Goal: Task Accomplishment & Management: Manage account settings

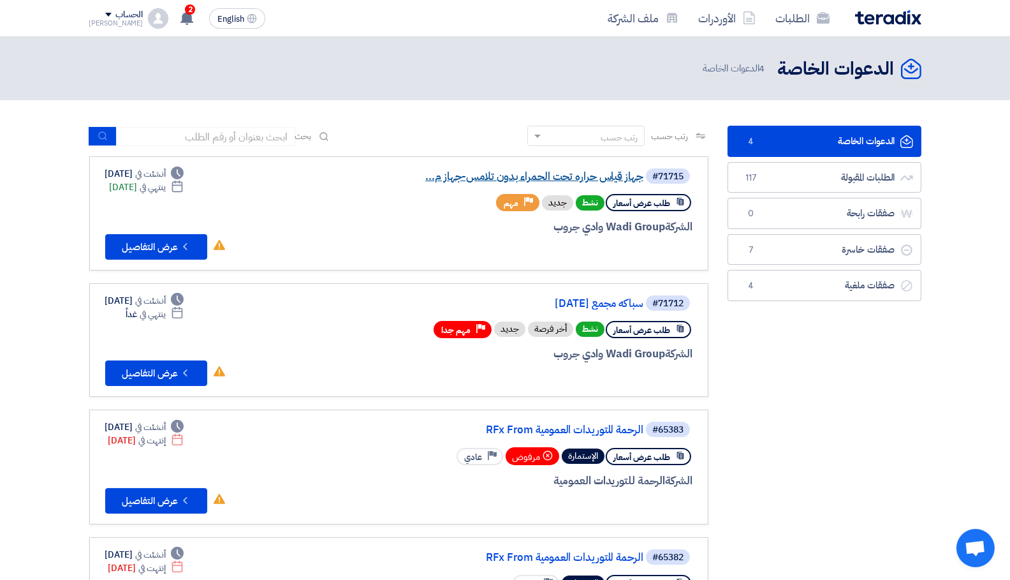
click at [609, 171] on link "جهاز قياس حراره تحت الحمراء بدون تلامس-جهاز م..." at bounding box center [515, 176] width 255 height 11
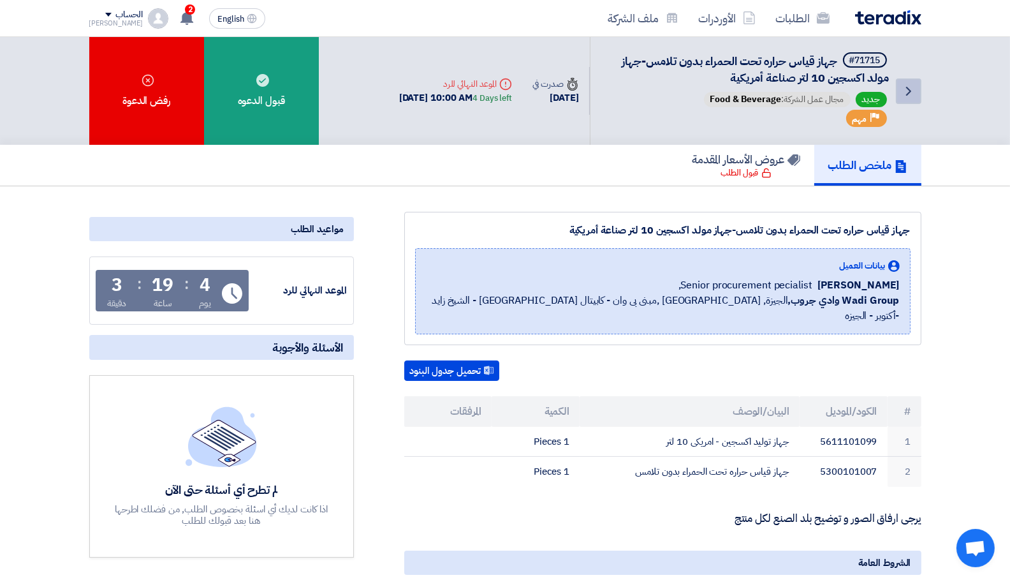
click at [907, 92] on icon "Back" at bounding box center [908, 91] width 15 height 15
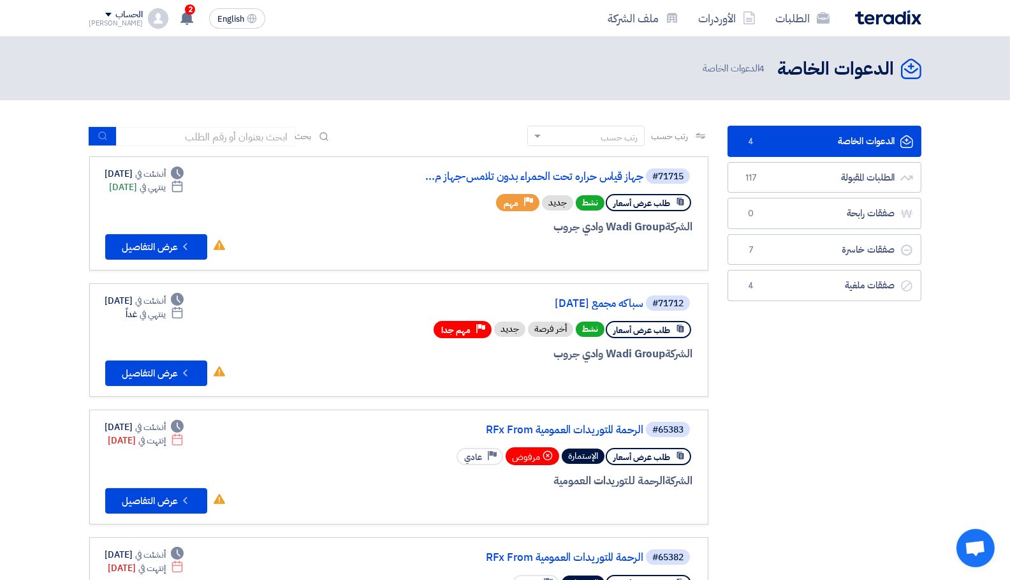
click at [803, 146] on link "الدعوات الخاصة الدعوات الخاصة 4" at bounding box center [824, 141] width 194 height 31
click at [607, 303] on link "سباكه مجمع [DATE]" at bounding box center [515, 303] width 255 height 11
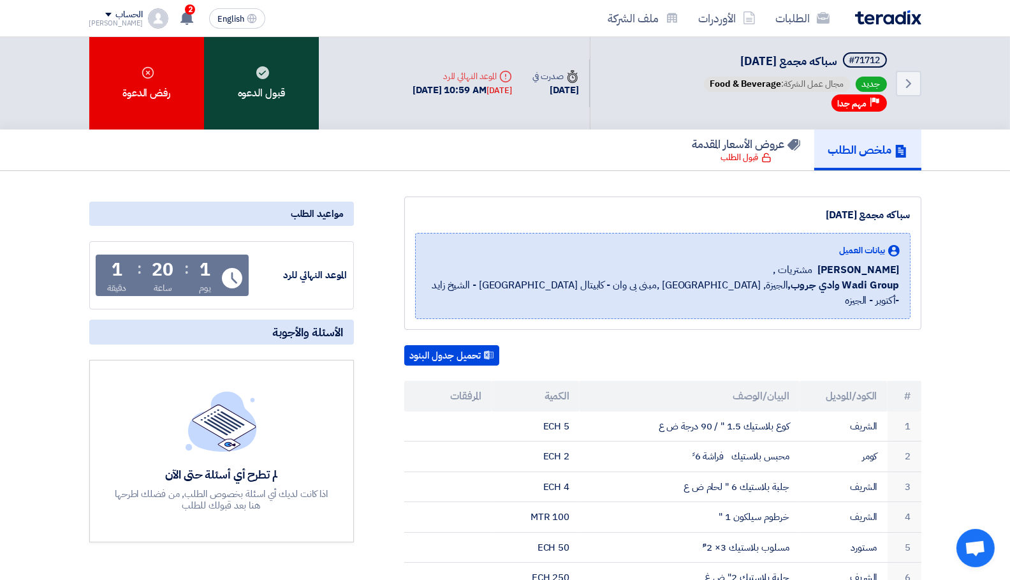
click at [250, 96] on div "قبول الدعوه" at bounding box center [261, 83] width 115 height 92
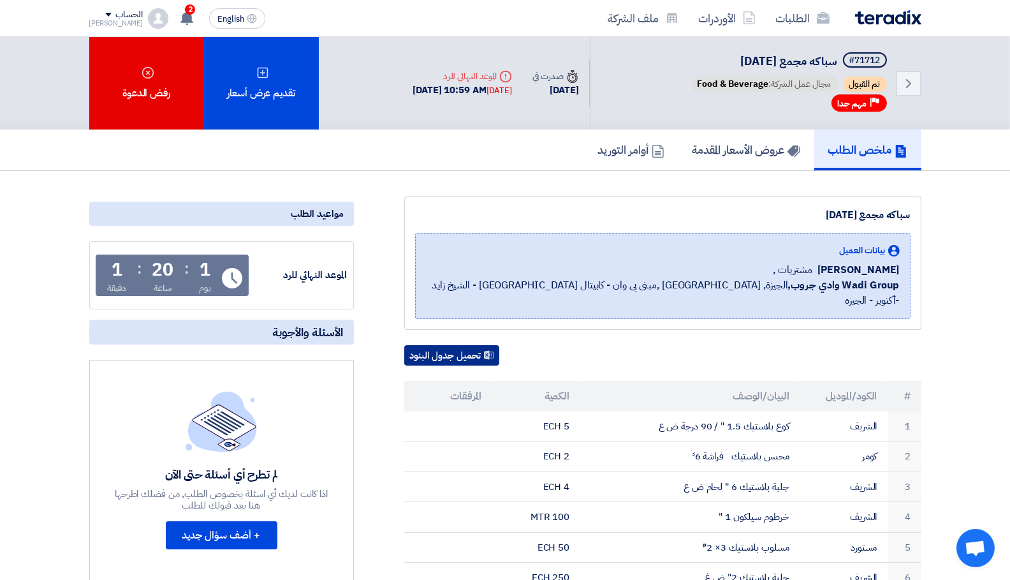
click at [444, 345] on button "تحميل جدول البنود" at bounding box center [451, 355] width 95 height 20
click at [905, 78] on icon "Back" at bounding box center [908, 83] width 15 height 15
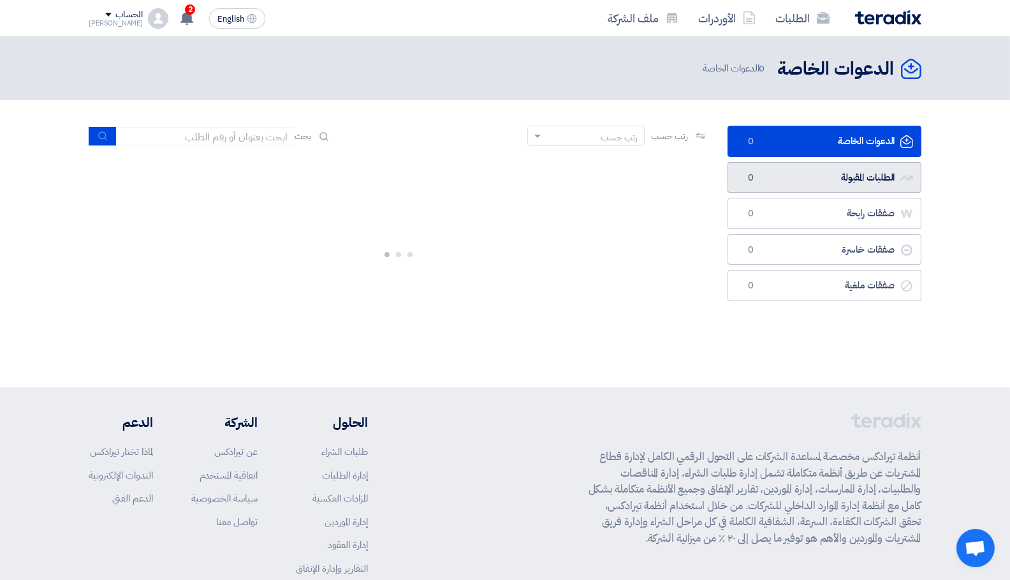
click at [857, 180] on link "الطلبات المقبولة الطلبات المقبولة 0" at bounding box center [824, 177] width 194 height 31
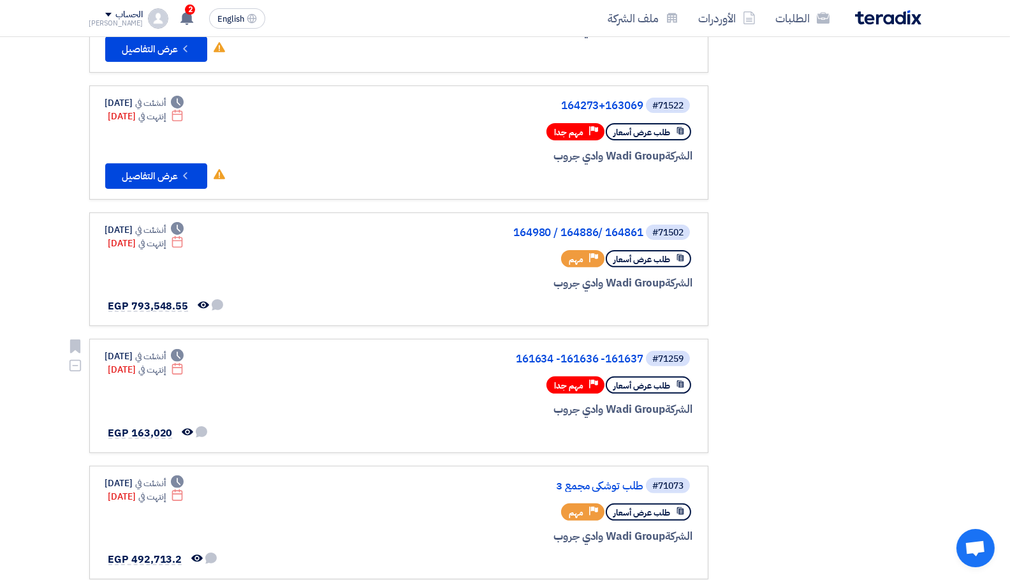
scroll to position [609, 0]
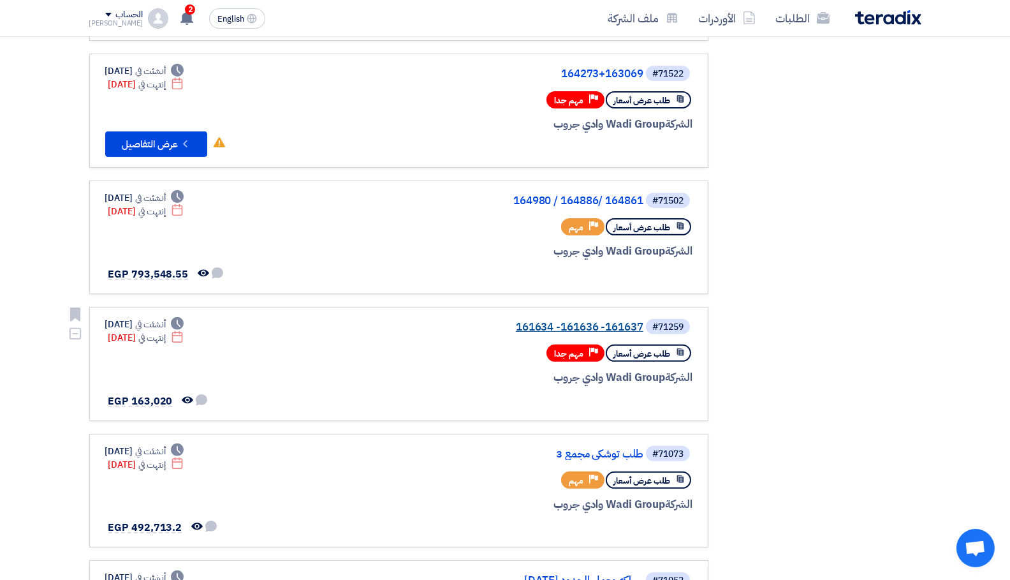
click at [626, 324] on link "161634 -161636 -161637" at bounding box center [515, 326] width 255 height 11
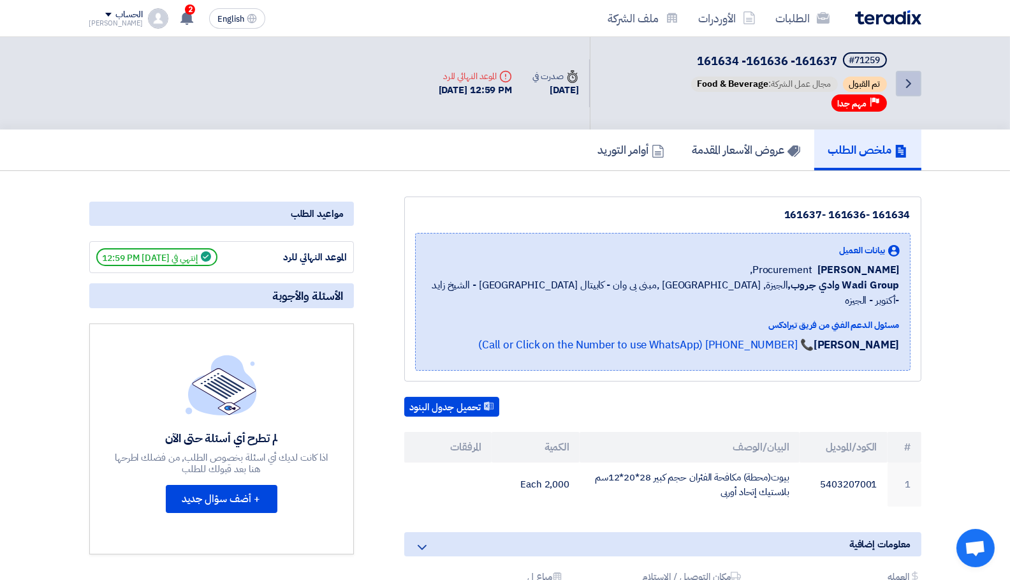
click at [918, 82] on link "Back" at bounding box center [909, 84] width 26 height 26
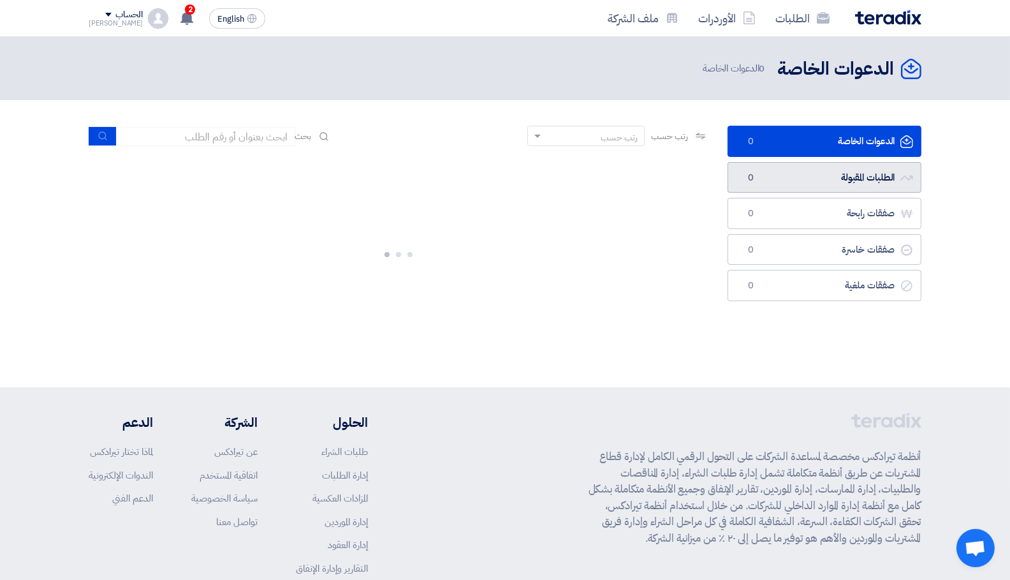
click at [828, 166] on link "الطلبات المقبولة الطلبات المقبولة 0" at bounding box center [824, 177] width 194 height 31
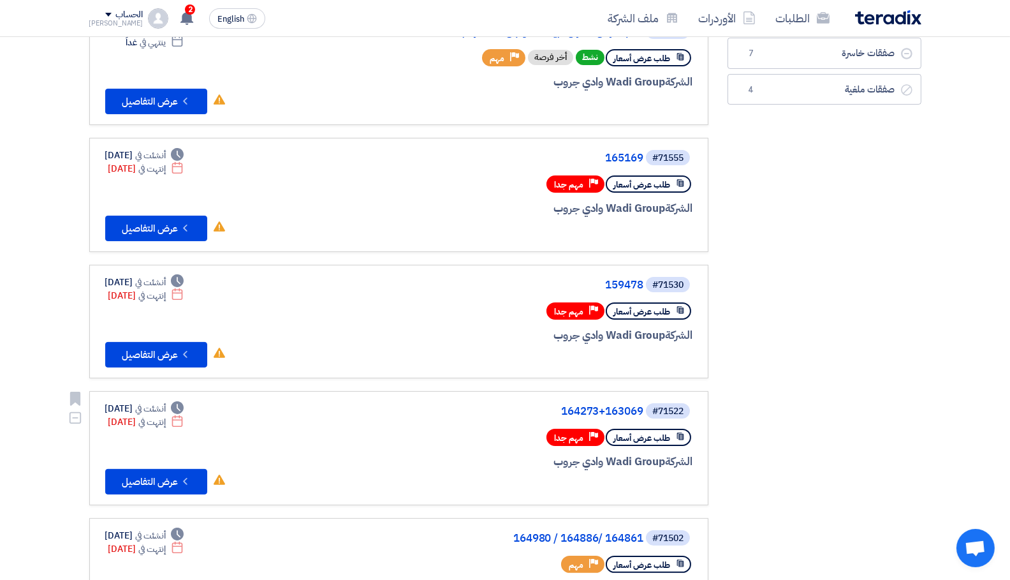
scroll to position [270, 0]
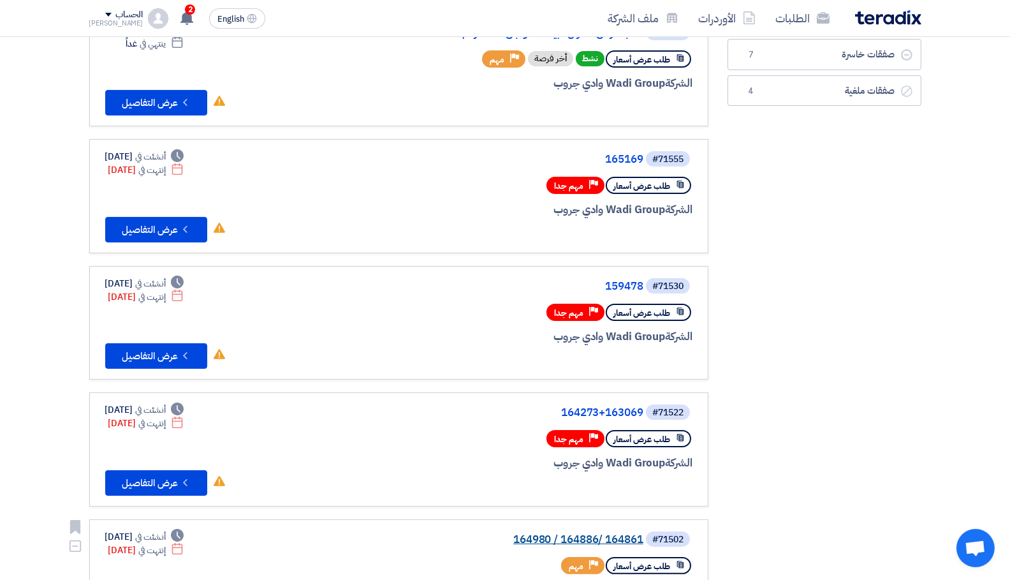
click at [613, 536] on link "164980 / 164886/ 164861" at bounding box center [515, 539] width 255 height 11
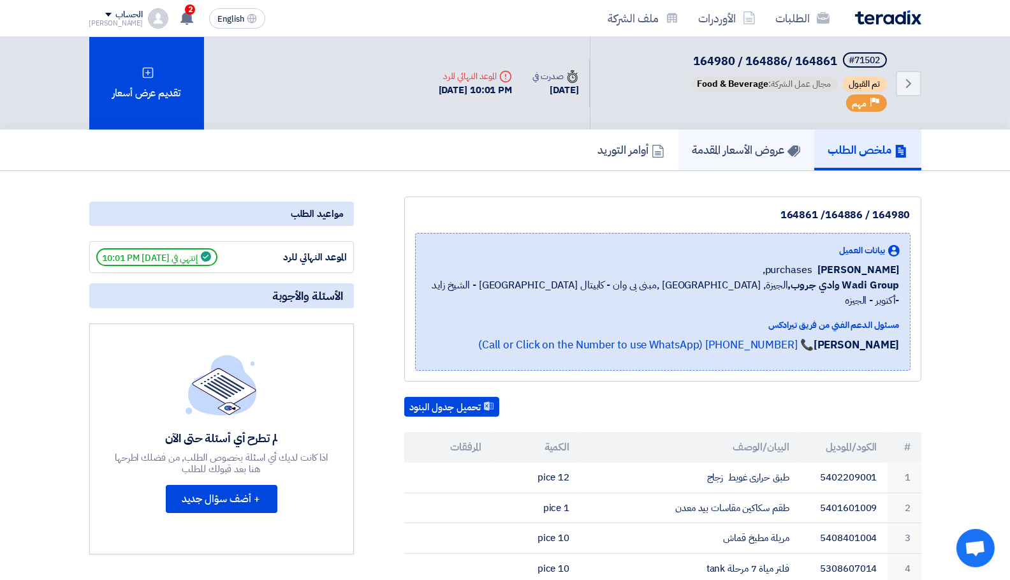
click at [759, 154] on h5 "عروض الأسعار المقدمة" at bounding box center [746, 149] width 108 height 15
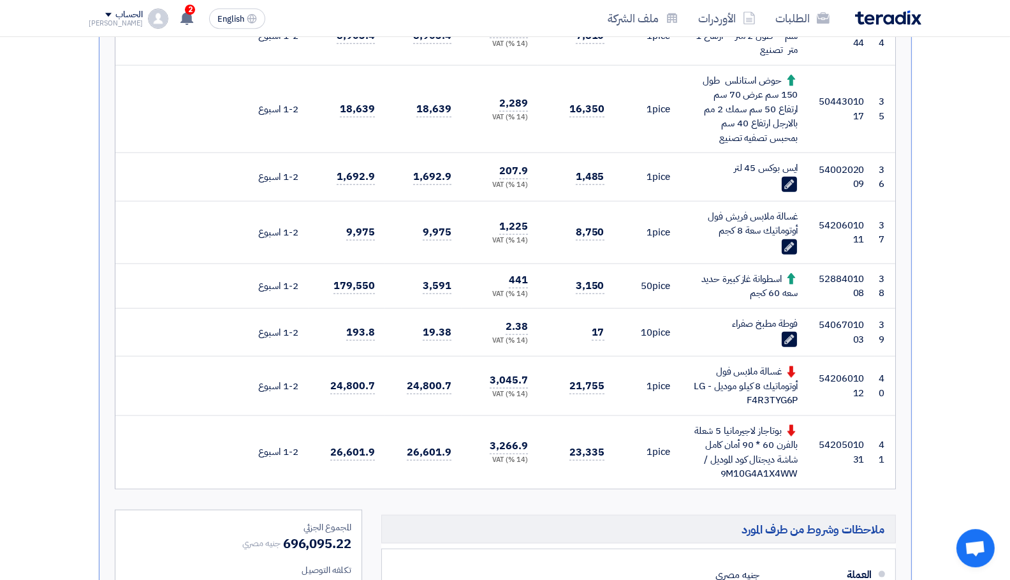
scroll to position [2301, 0]
